Goal: Task Accomplishment & Management: Manage account settings

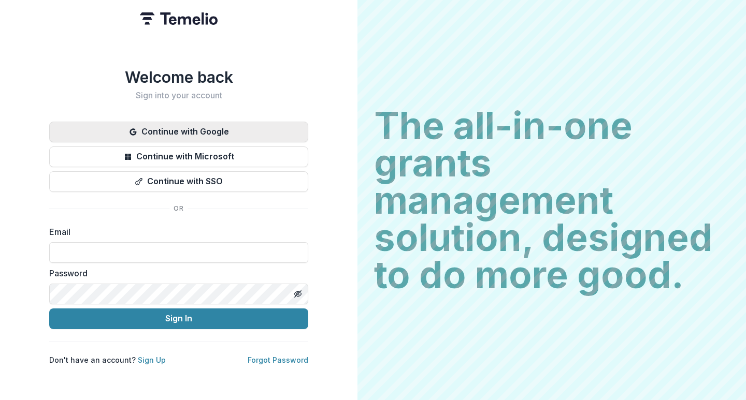
click at [177, 131] on button "Continue with Google" at bounding box center [178, 132] width 259 height 21
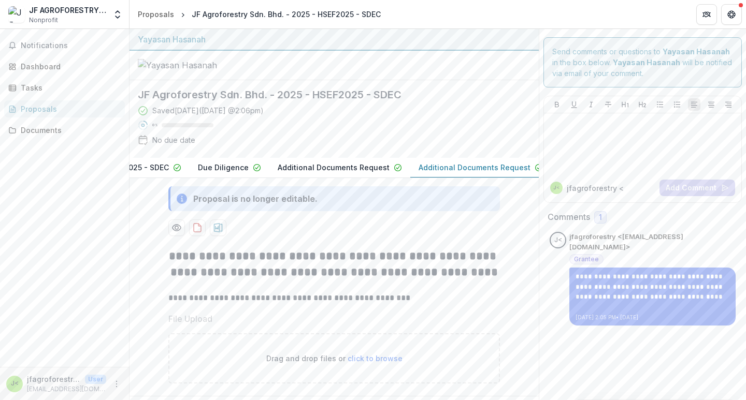
scroll to position [0, 157]
click at [490, 173] on p "Additional Documents Request" at bounding box center [475, 167] width 112 height 11
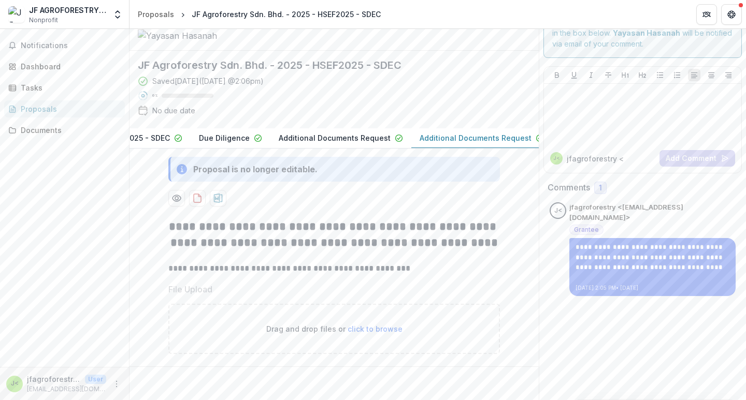
scroll to position [85, 0]
click at [36, 63] on div "Dashboard" at bounding box center [69, 66] width 96 height 11
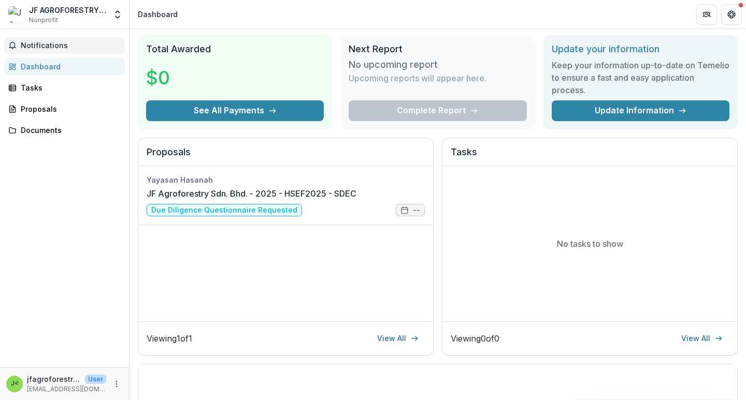
click at [51, 48] on span "Notifications" at bounding box center [71, 45] width 100 height 9
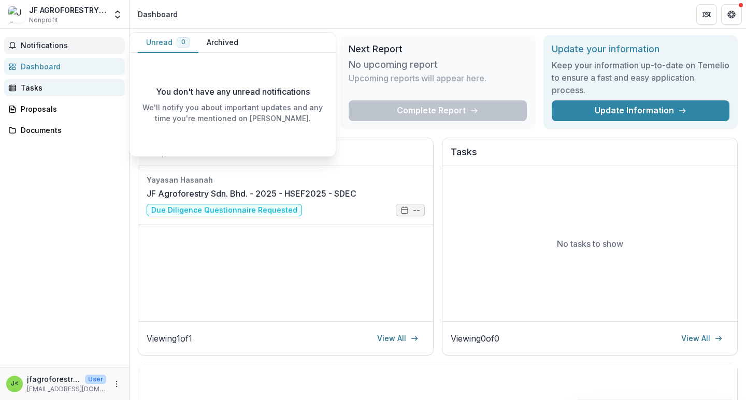
click at [51, 92] on div "Tasks" at bounding box center [69, 87] width 96 height 11
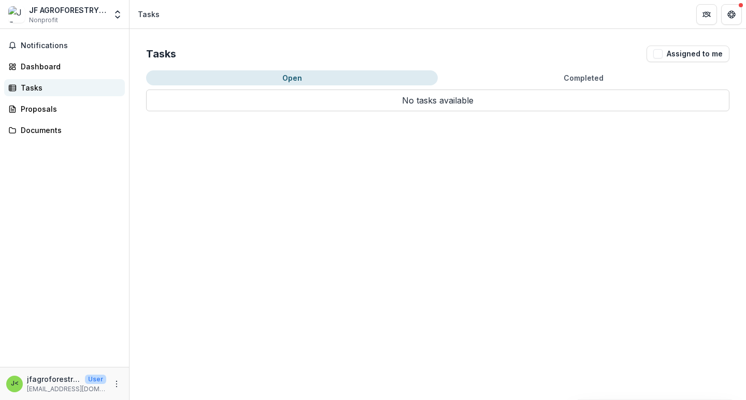
click at [45, 92] on div "Tasks" at bounding box center [69, 87] width 96 height 11
